Goal: Information Seeking & Learning: Learn about a topic

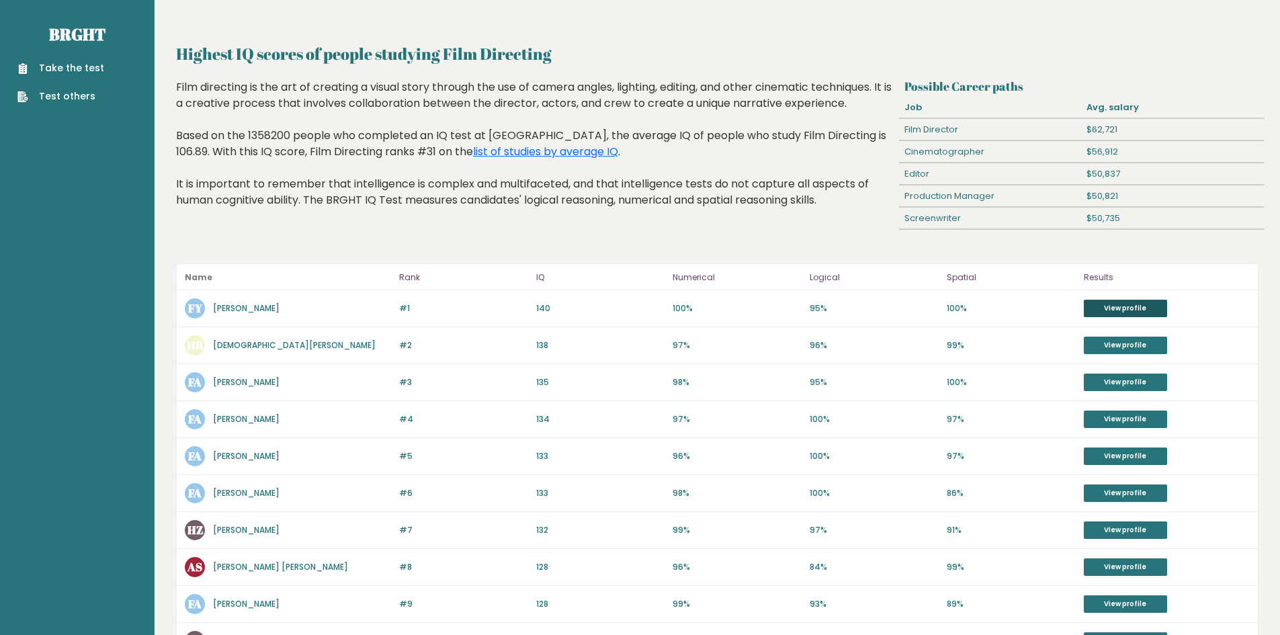
click at [1144, 308] on link "View profile" at bounding box center [1125, 308] width 83 height 17
click at [1105, 311] on link "View profile" at bounding box center [1125, 308] width 83 height 17
click at [391, 237] on div "Highest IQ scores of people studying Film Directing Film directing is the art o…" at bounding box center [535, 164] width 728 height 171
click at [406, 235] on div "Highest IQ scores of people studying Film Directing Film directing is the art o…" at bounding box center [535, 164] width 728 height 171
click at [447, 239] on div "Highest IQ scores of people studying Film Directing Film directing is the art o…" at bounding box center [535, 164] width 728 height 171
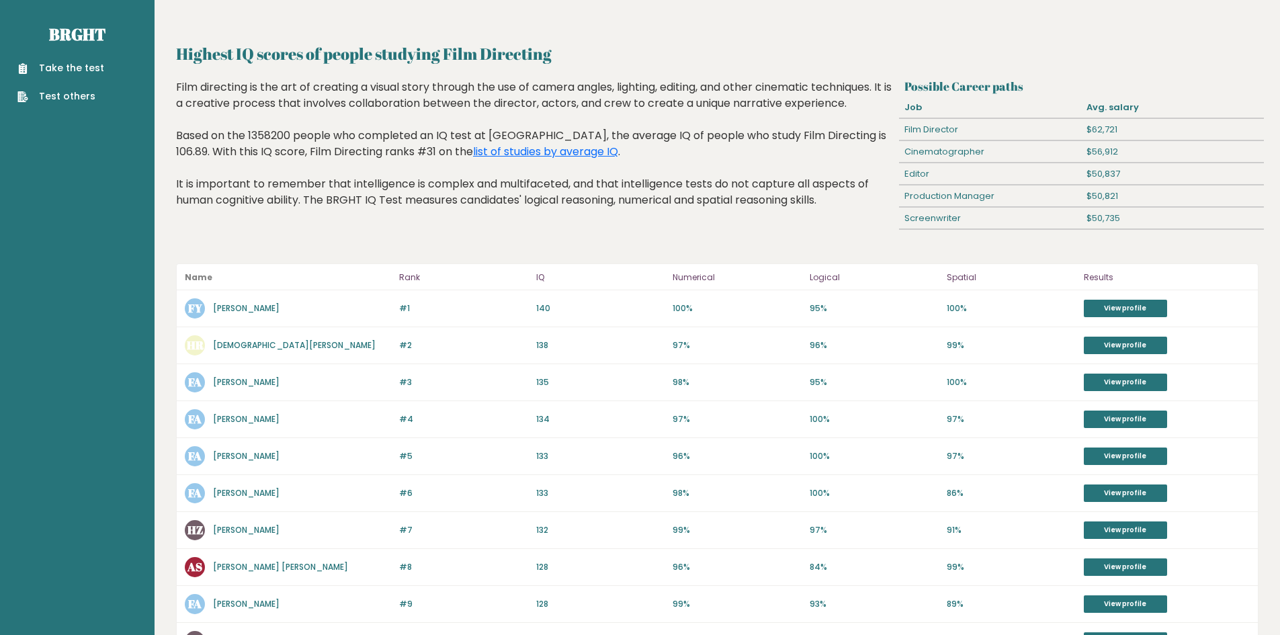
click at [499, 236] on div "Highest IQ scores of people studying Film Directing Film directing is the art o…" at bounding box center [535, 164] width 728 height 171
click at [460, 262] on div "Highest IQ scores of people studying Film Directing Possible Career paths Job A…" at bounding box center [717, 536] width 1083 height 988
click at [467, 244] on div "Highest IQ scores of people studying Film Directing Film directing is the art o…" at bounding box center [535, 164] width 728 height 171
click at [507, 243] on div "Highest IQ scores of people studying Film Directing Film directing is the art o…" at bounding box center [535, 164] width 728 height 171
click at [507, 237] on div "Highest IQ scores of people studying Film Directing Film directing is the art o…" at bounding box center [535, 164] width 728 height 171
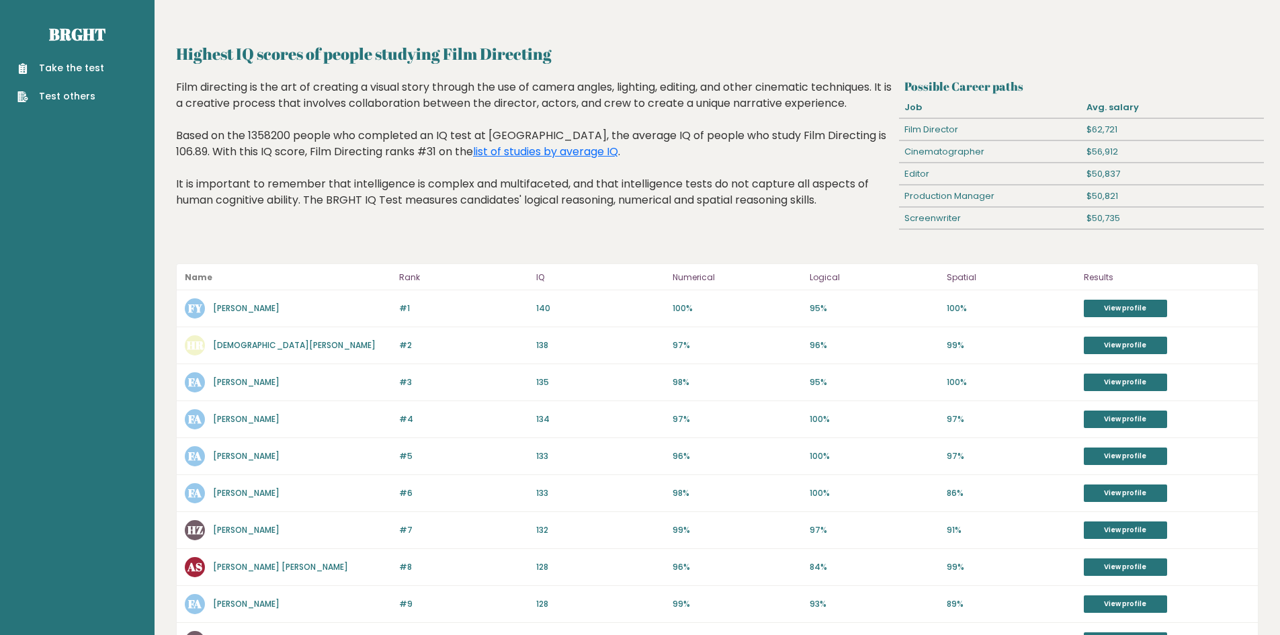
click at [507, 235] on div "Highest IQ scores of people studying Film Directing Film directing is the art o…" at bounding box center [535, 164] width 728 height 171
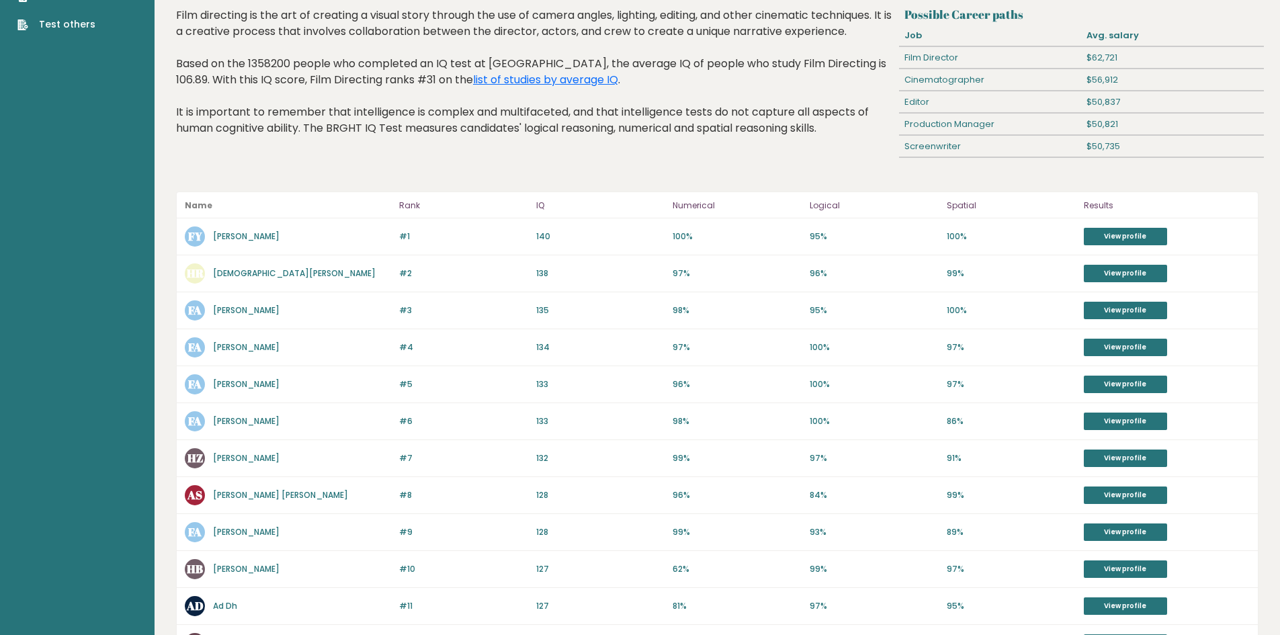
scroll to position [67, 0]
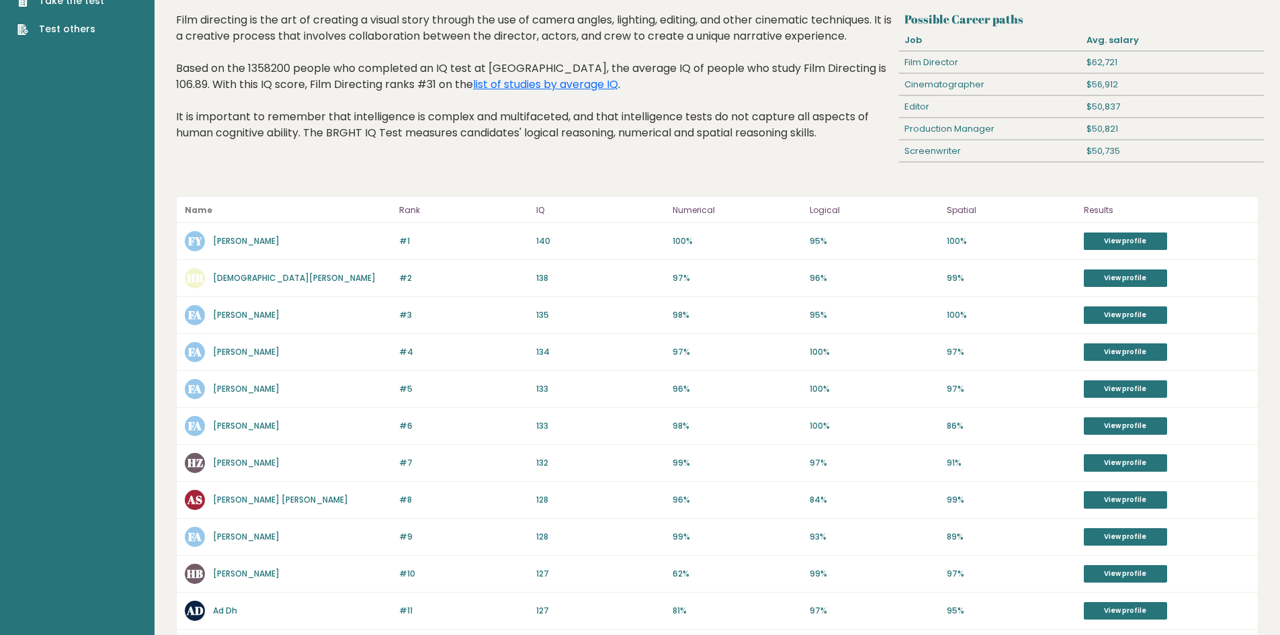
click at [477, 268] on div "#2 HR Hasti Romena 139 #2 138 97% 96% 99% View profile" at bounding box center [717, 278] width 1081 height 37
click at [483, 159] on div "Film directing is the art of creating a visual story through the use of camera …" at bounding box center [535, 86] width 718 height 149
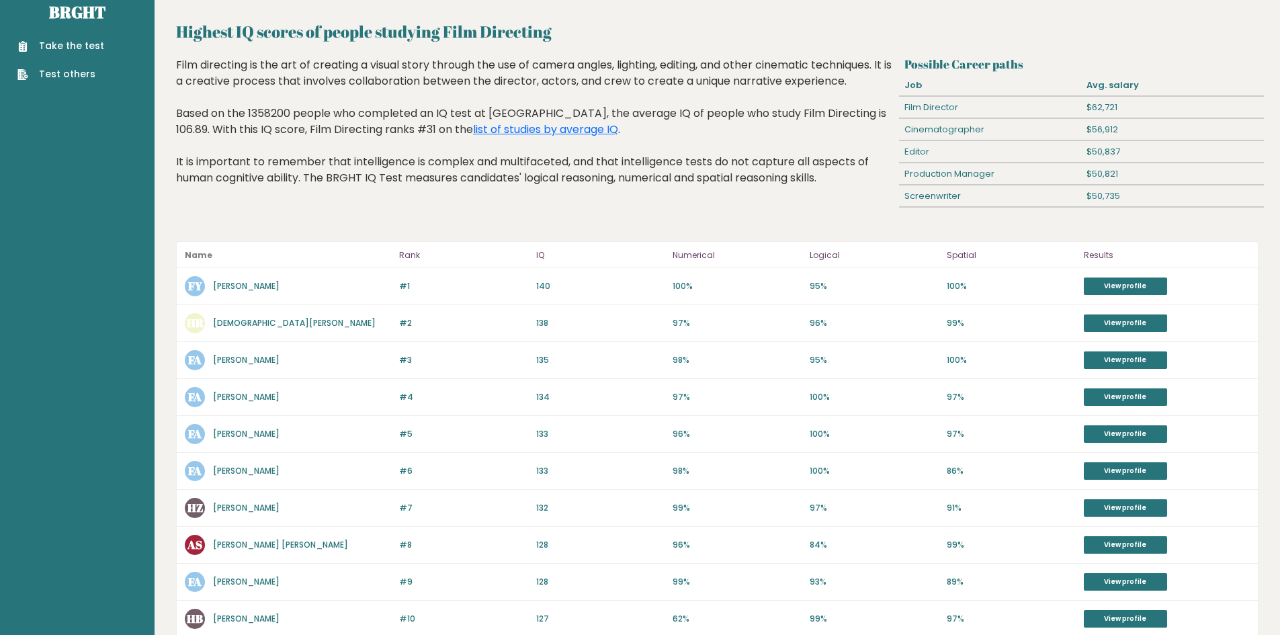
scroll to position [0, 0]
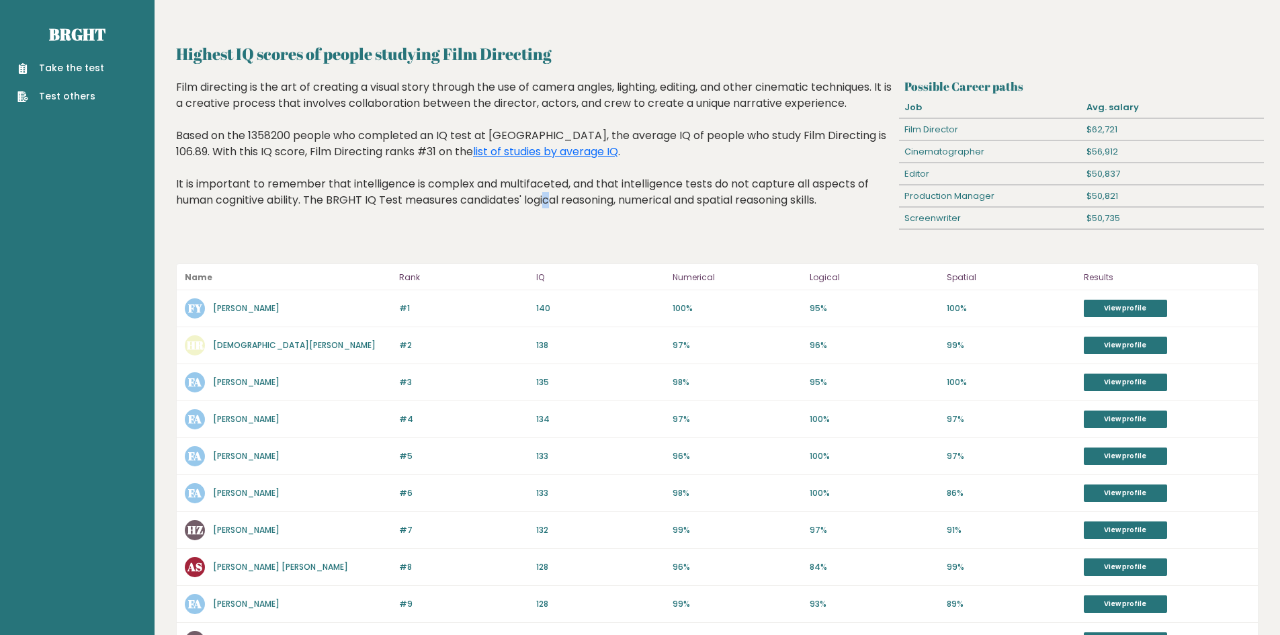
click at [452, 224] on div "Film directing is the art of creating a visual story through the use of camera …" at bounding box center [535, 153] width 718 height 149
click at [489, 226] on div "Film directing is the art of creating a visual story through the use of camera …" at bounding box center [535, 153] width 718 height 149
click at [408, 218] on div "Film directing is the art of creating a visual story through the use of camera …" at bounding box center [535, 153] width 718 height 149
click at [458, 236] on div "Highest IQ scores of people studying Film Directing Film directing is the art o…" at bounding box center [535, 164] width 728 height 171
click at [62, 62] on link "Take the test" at bounding box center [60, 68] width 87 height 14
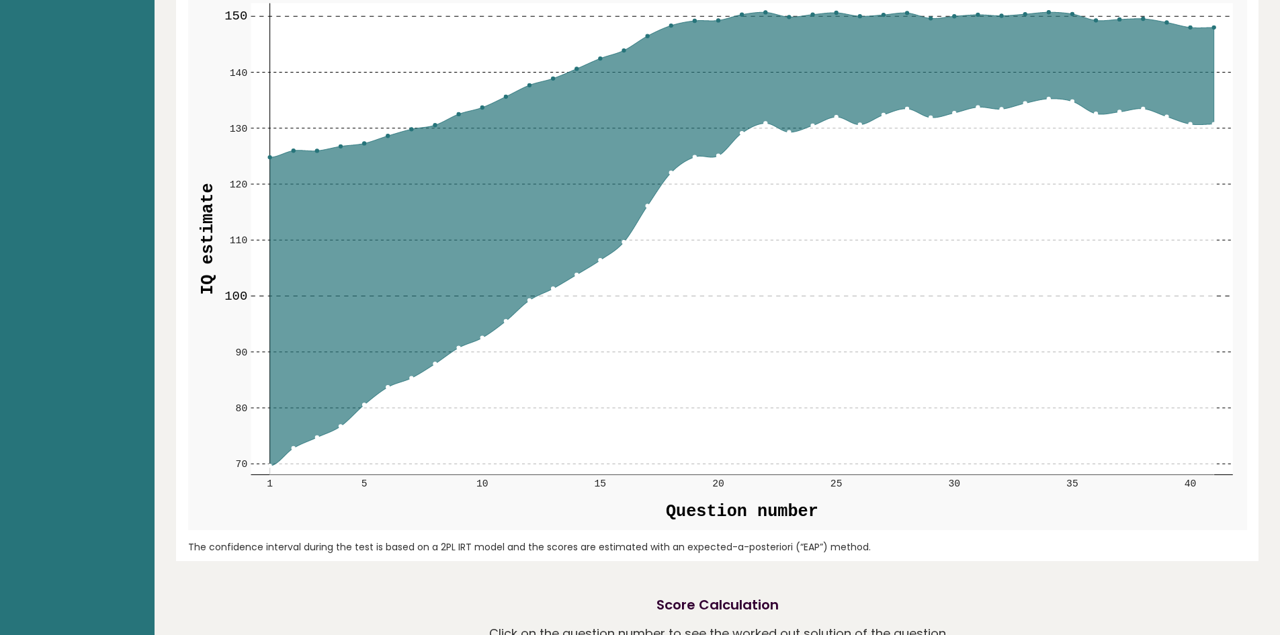
scroll to position [1344, 0]
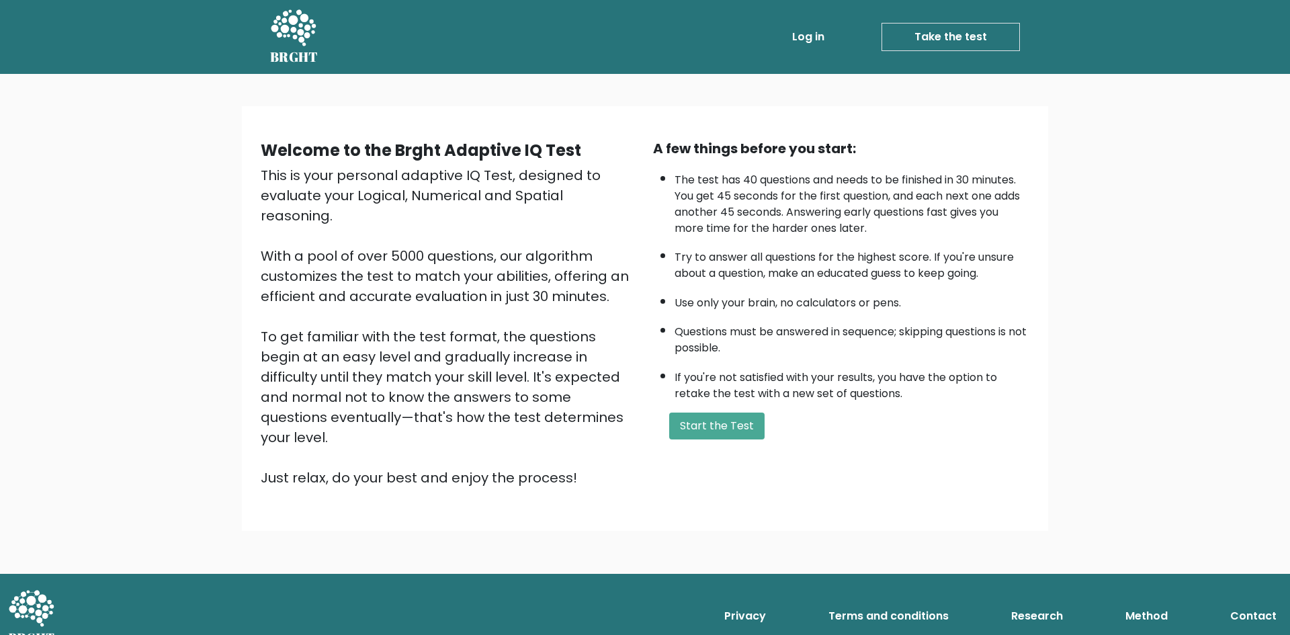
click at [85, 214] on div "Welcome to the Brght Adaptive IQ Test This is your personal adaptive IQ Test, d…" at bounding box center [645, 324] width 1290 height 500
